Goal: Check status: Check status

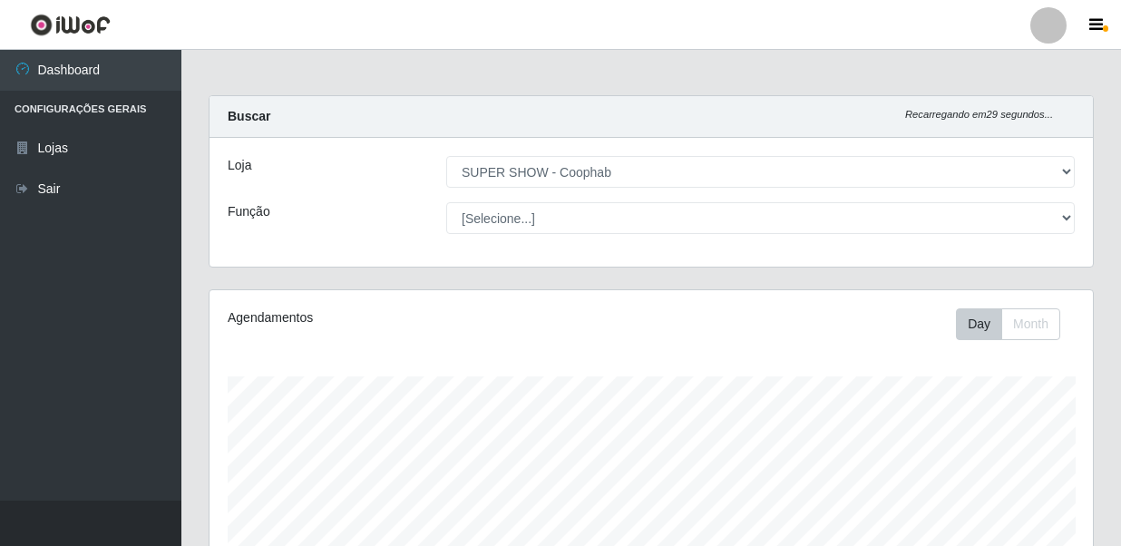
select select "146"
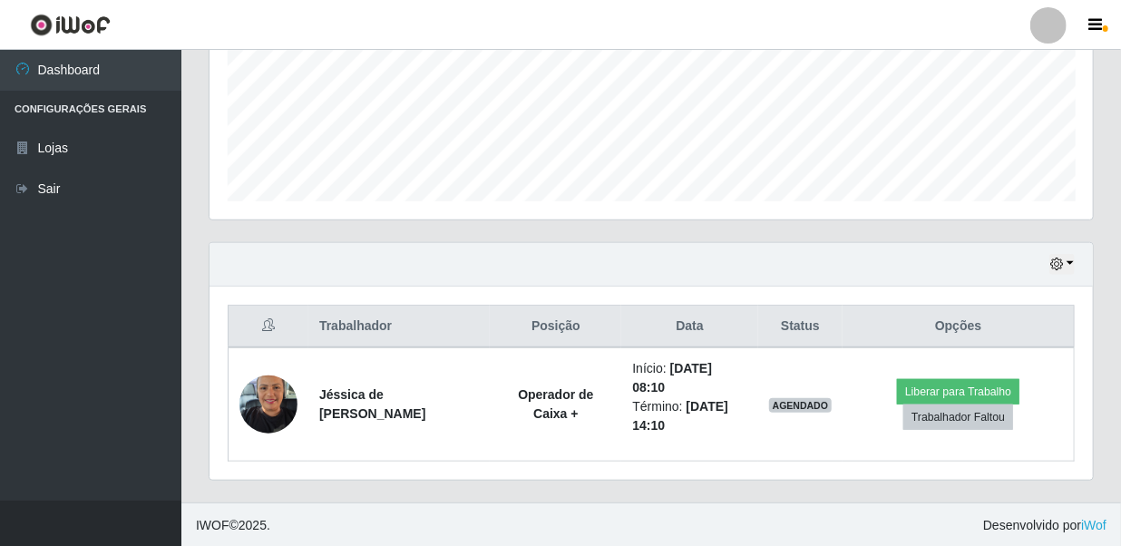
scroll to position [376, 883]
click at [1058, 264] on icon "button" at bounding box center [1056, 264] width 13 height 13
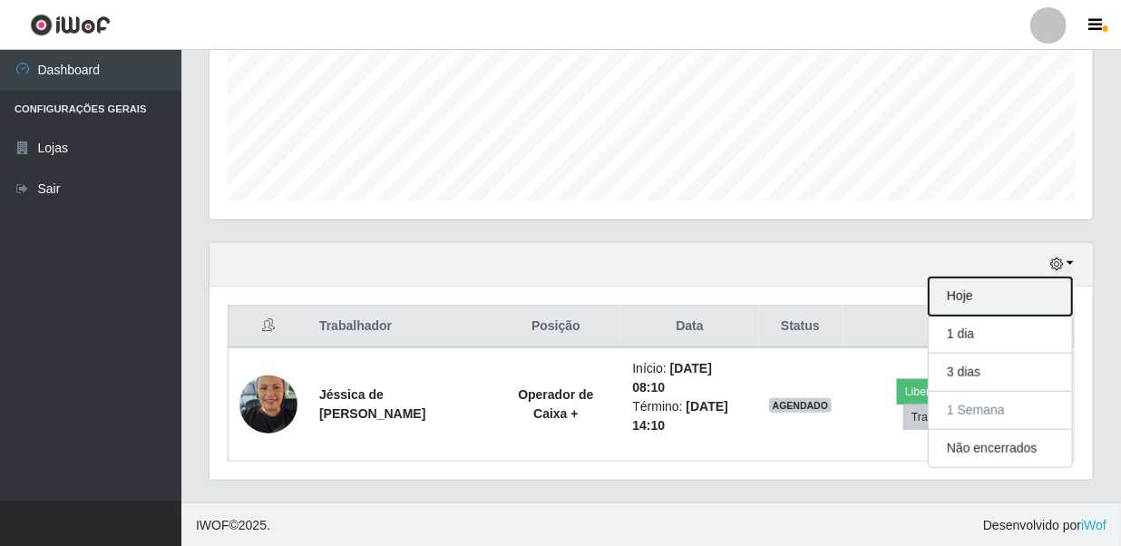
click at [1020, 291] on button "Hoje" at bounding box center [1000, 297] width 143 height 38
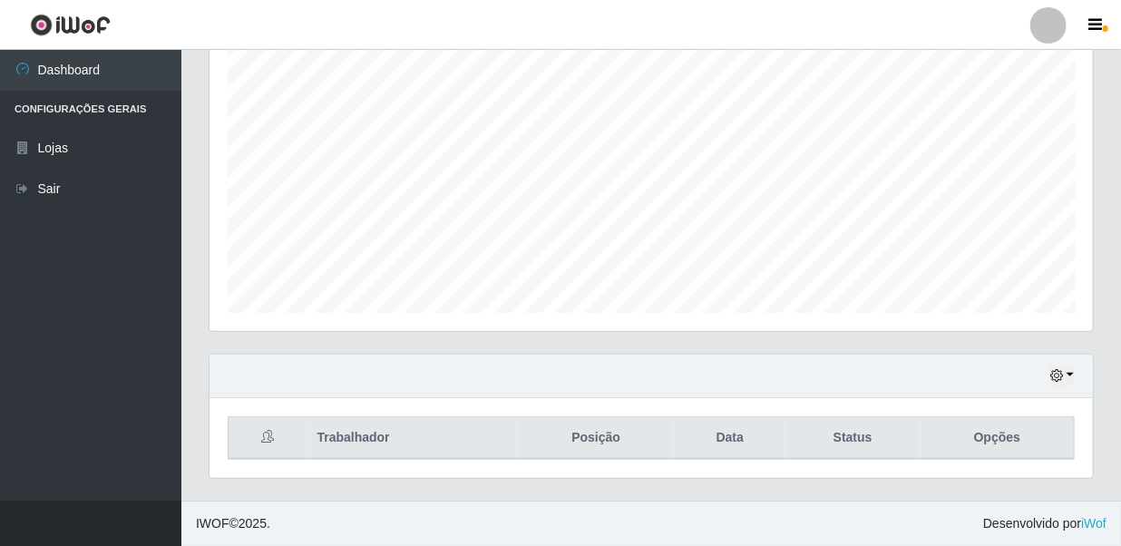
scroll to position [335, 0]
click at [1063, 375] on icon "button" at bounding box center [1056, 376] width 13 height 13
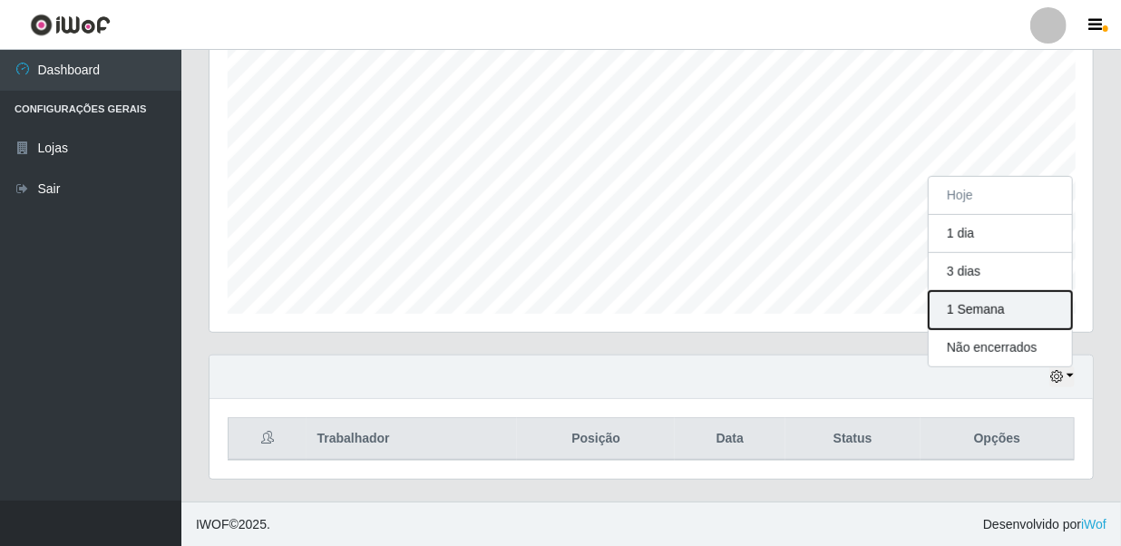
click at [1031, 306] on button "1 Semana" at bounding box center [1000, 310] width 143 height 38
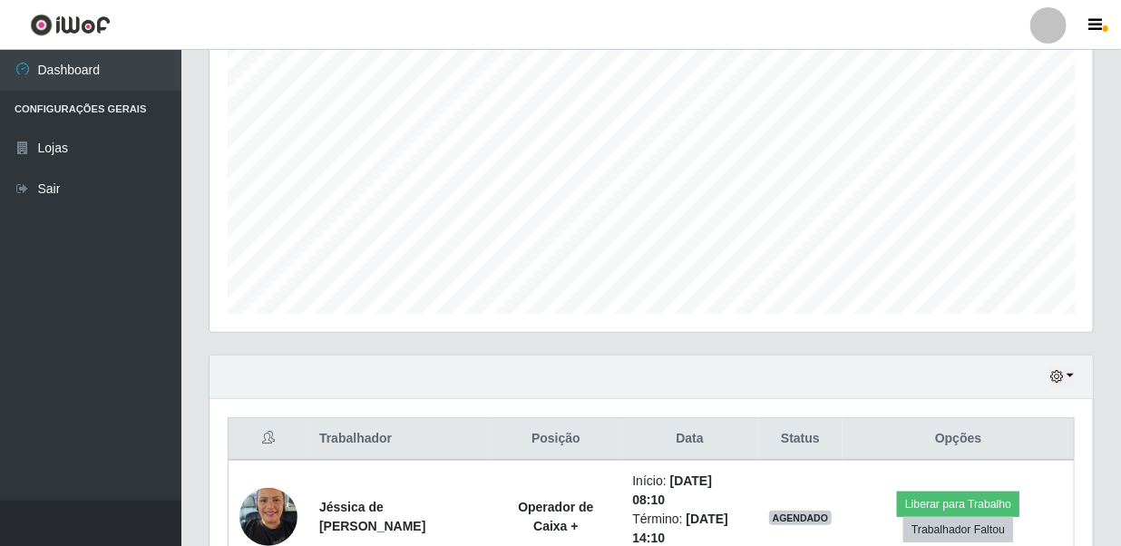
scroll to position [447, 0]
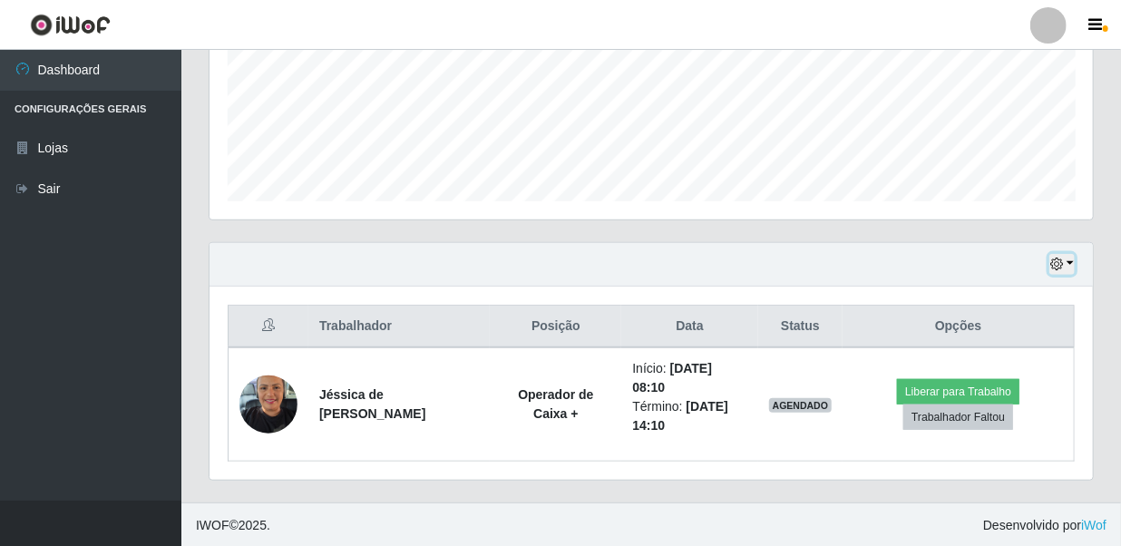
click at [1067, 262] on button "button" at bounding box center [1061, 264] width 25 height 21
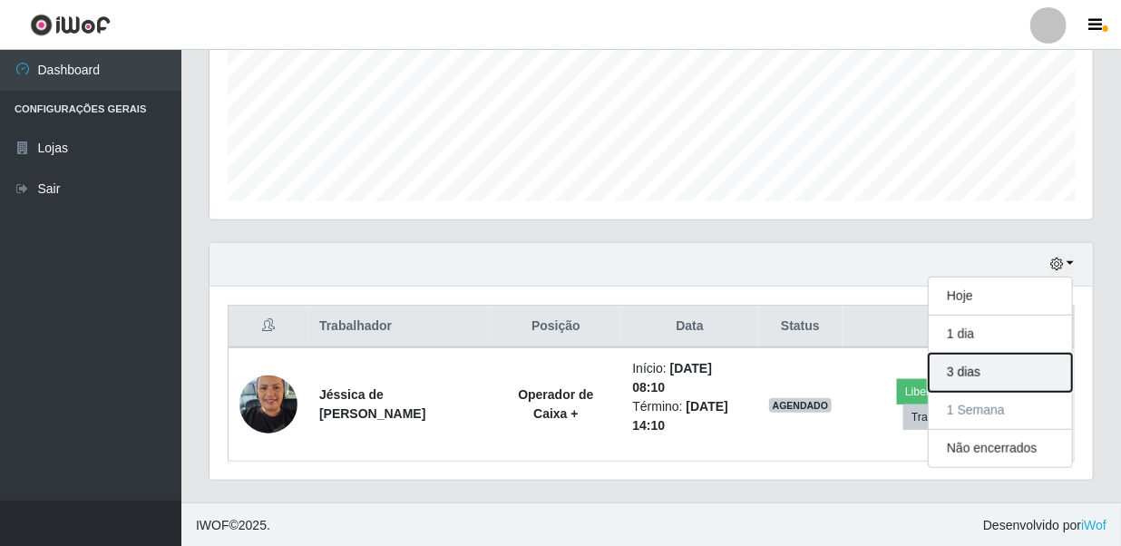
click at [1017, 365] on button "3 dias" at bounding box center [1000, 373] width 143 height 38
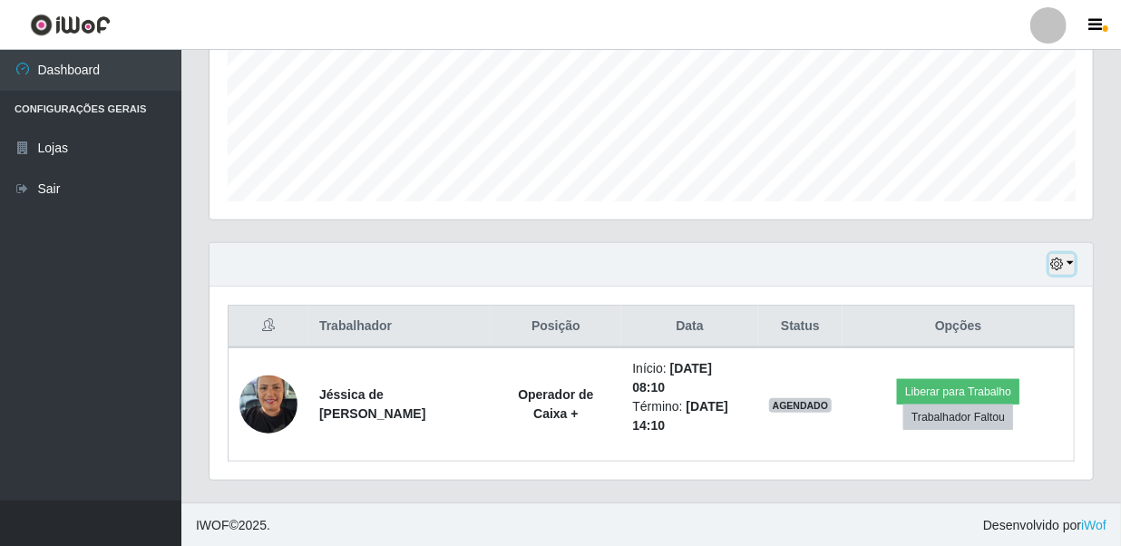
click at [1059, 260] on icon "button" at bounding box center [1056, 264] width 13 height 13
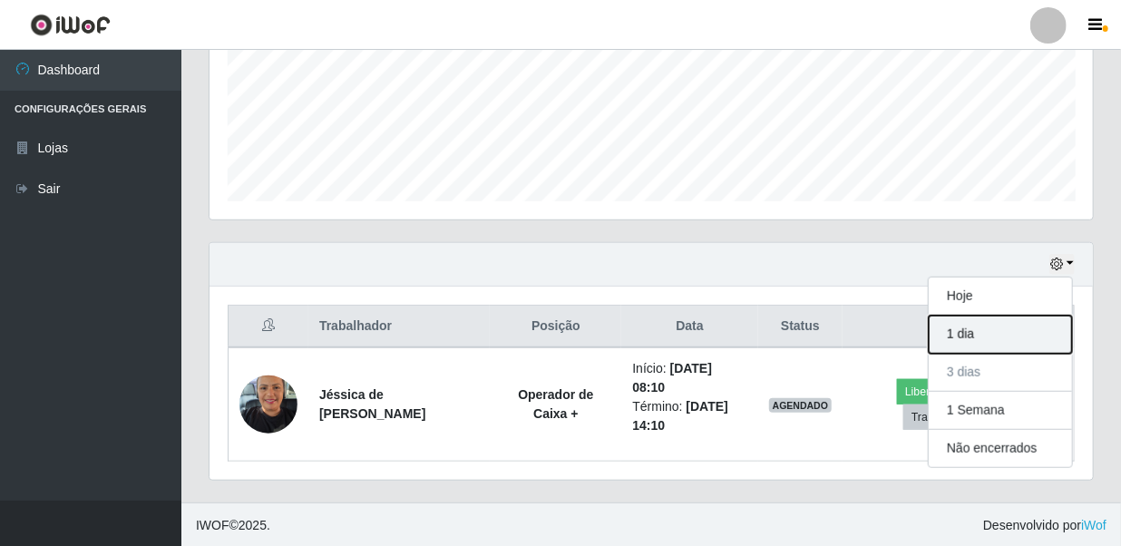
click at [1006, 336] on button "1 dia" at bounding box center [1000, 335] width 143 height 38
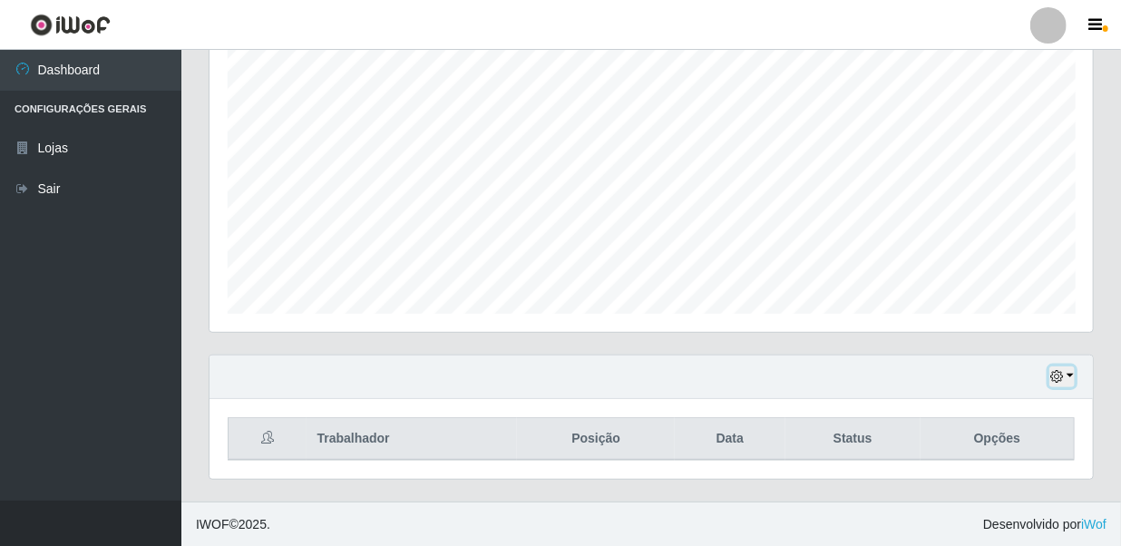
click at [1060, 381] on icon "button" at bounding box center [1056, 376] width 13 height 13
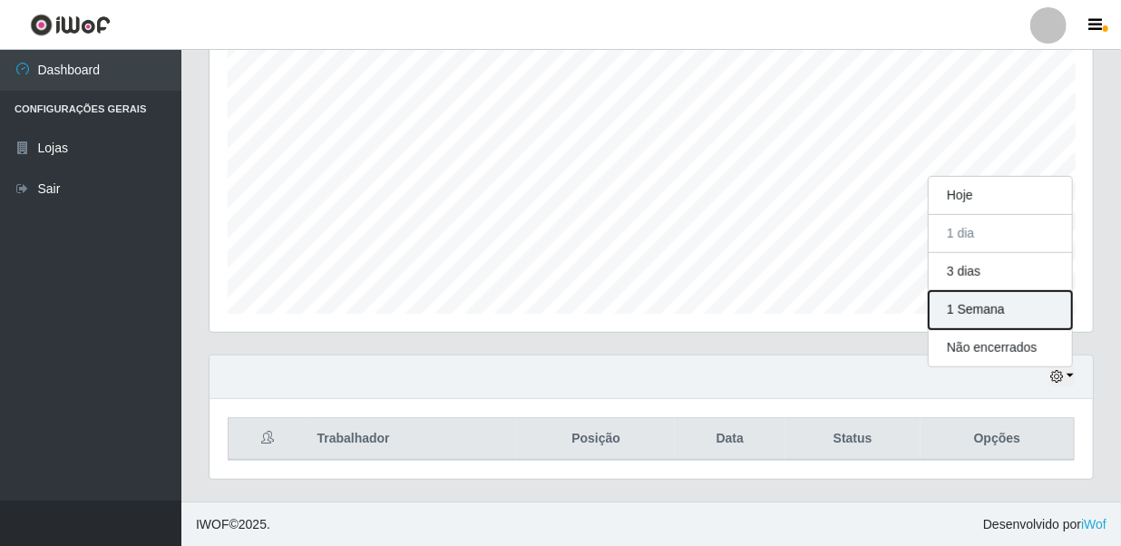
click at [1025, 307] on button "1 Semana" at bounding box center [1000, 310] width 143 height 38
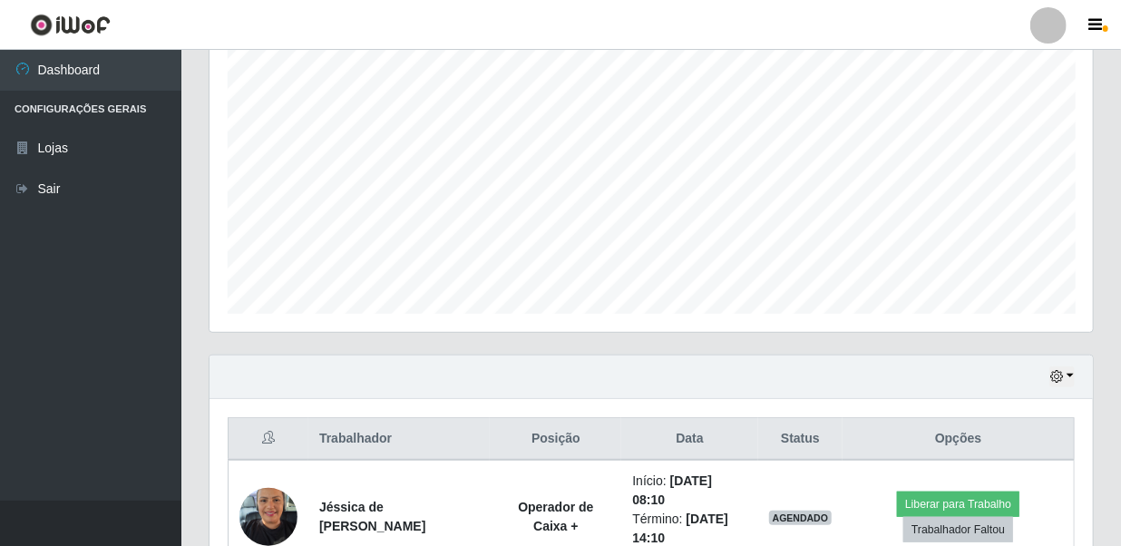
scroll to position [447, 0]
